Goal: Information Seeking & Learning: Learn about a topic

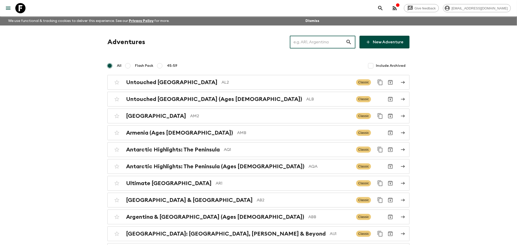
click at [315, 39] on input "text" at bounding box center [318, 42] width 56 height 14
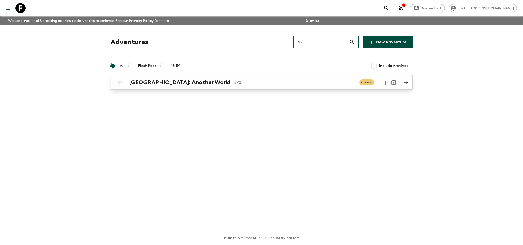
type input "jp2"
click at [263, 87] on div "[GEOGRAPHIC_DATA]: Another World JP2 Classic" at bounding box center [252, 82] width 274 height 10
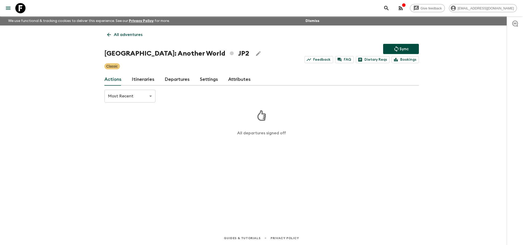
click at [146, 86] on div "All adventures Japan: Another World JP2 Sync Feedback FAQ Dietary Reqs Bookings…" at bounding box center [261, 122] width 327 height 192
click at [146, 76] on link "Itineraries" at bounding box center [143, 80] width 23 height 12
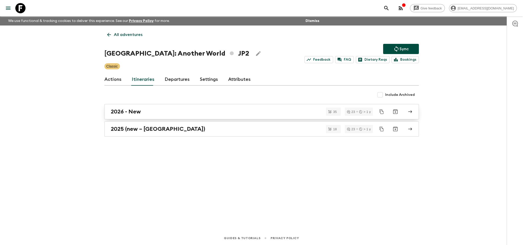
click at [163, 116] on link "2026 - New" at bounding box center [261, 111] width 315 height 15
